Goal: Transaction & Acquisition: Purchase product/service

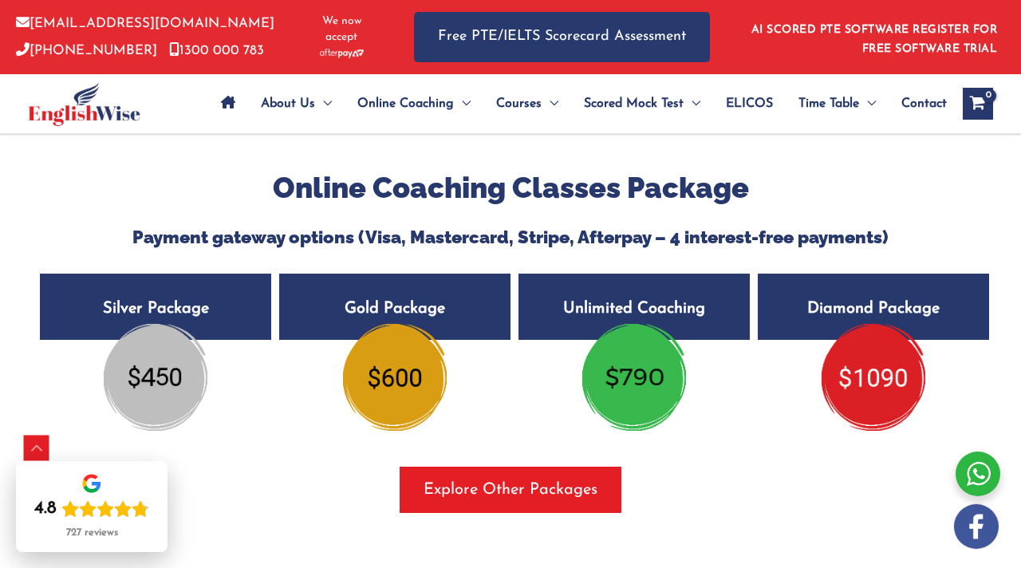
scroll to position [2927, 0]
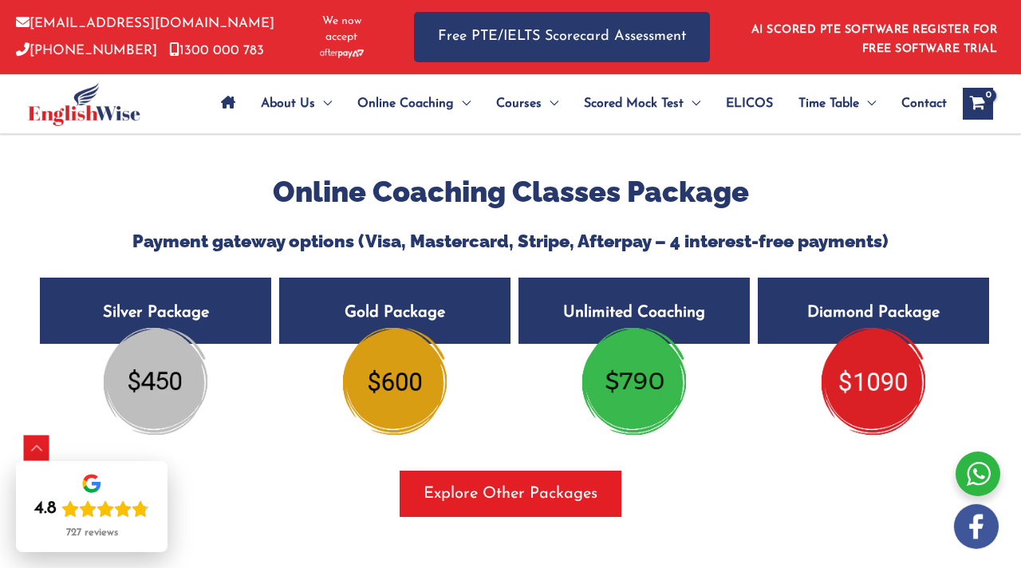
click at [207, 339] on h5 "Silver Package $450" at bounding box center [155, 310] width 231 height 66
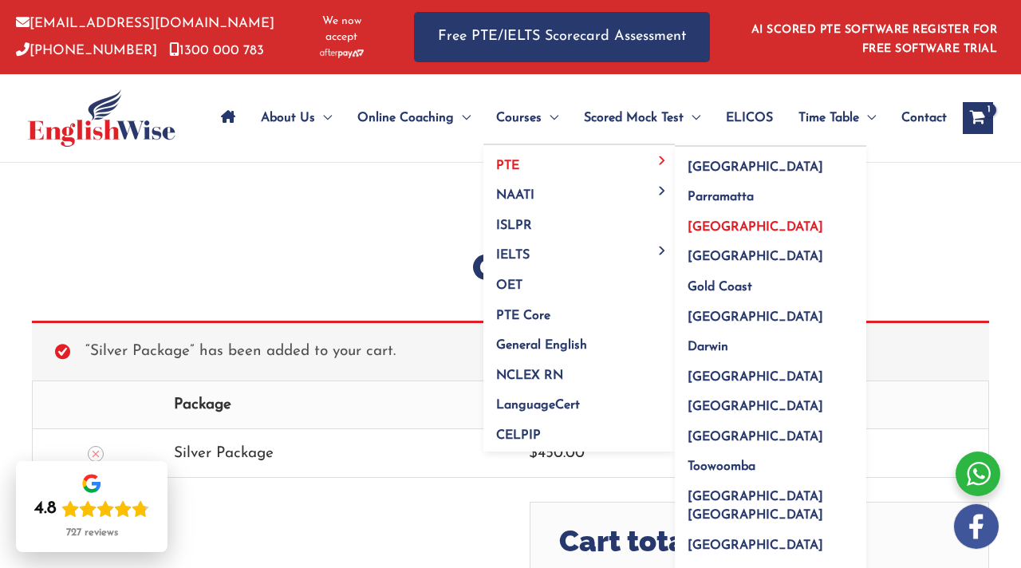
click at [706, 221] on span "[GEOGRAPHIC_DATA]" at bounding box center [755, 227] width 136 height 13
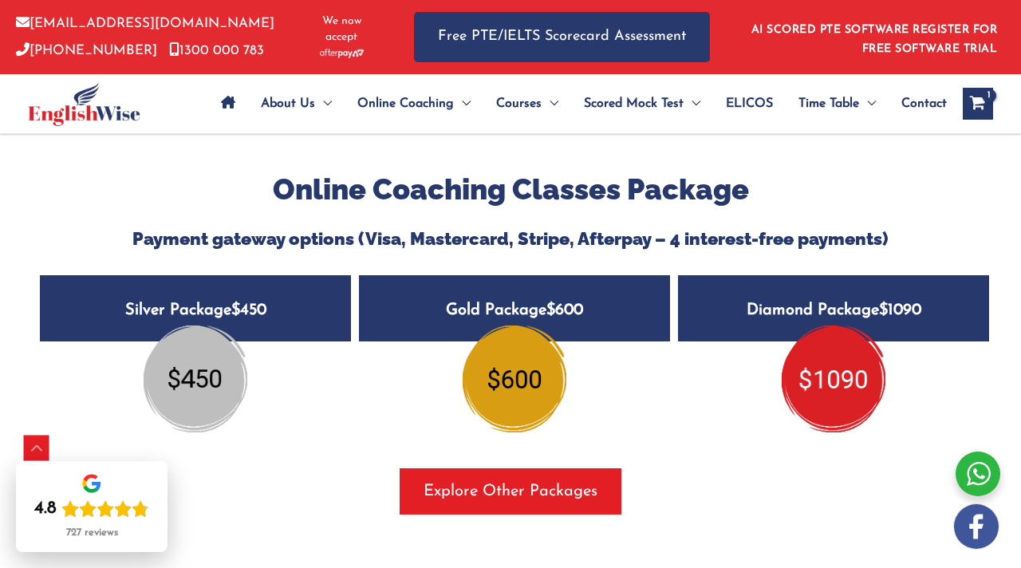
scroll to position [2087, 0]
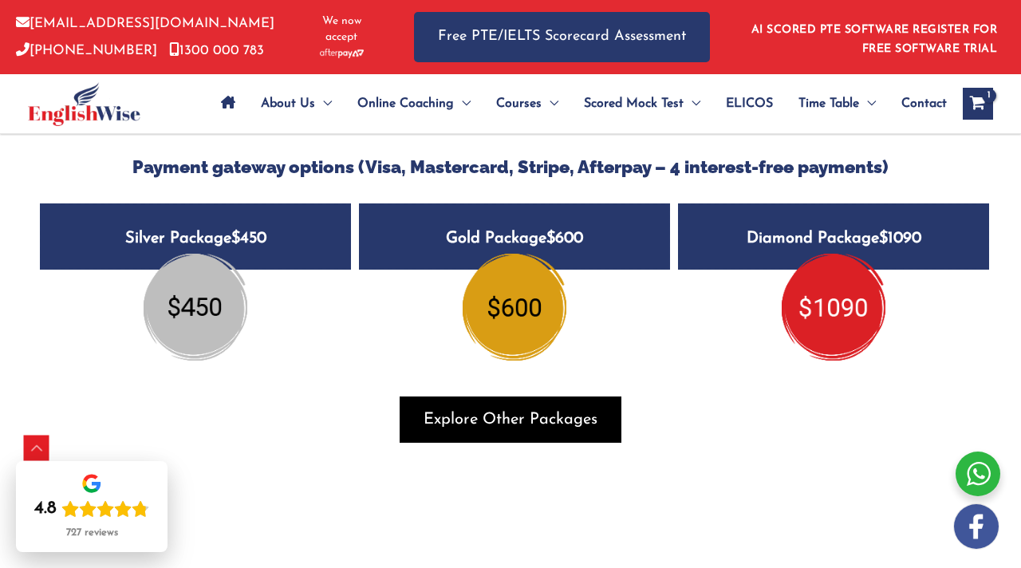
click at [512, 423] on span "button" at bounding box center [510, 419] width 222 height 46
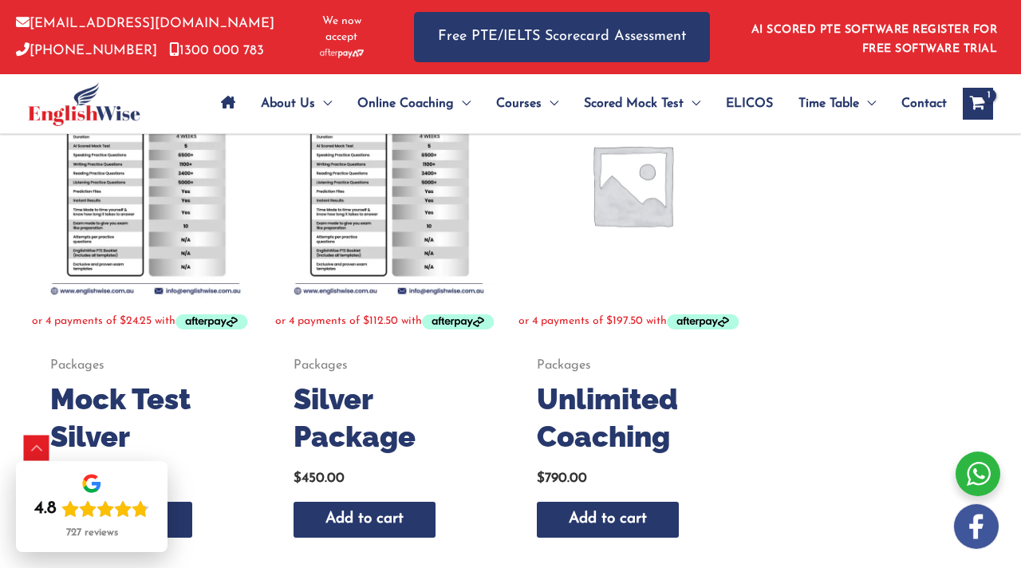
scroll to position [820, 0]
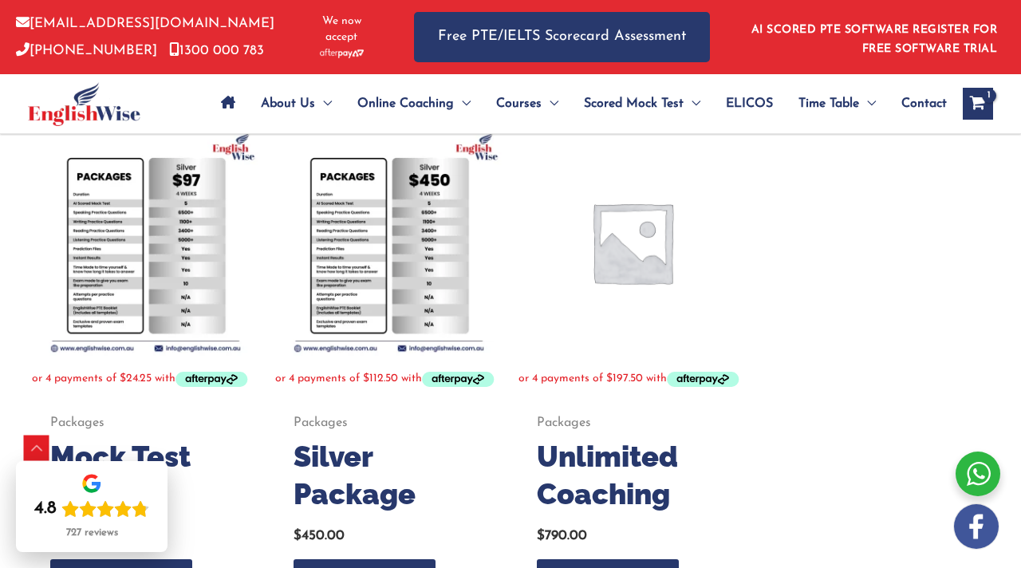
click at [392, 337] on img at bounding box center [388, 241] width 227 height 227
